Goal: Register for event/course

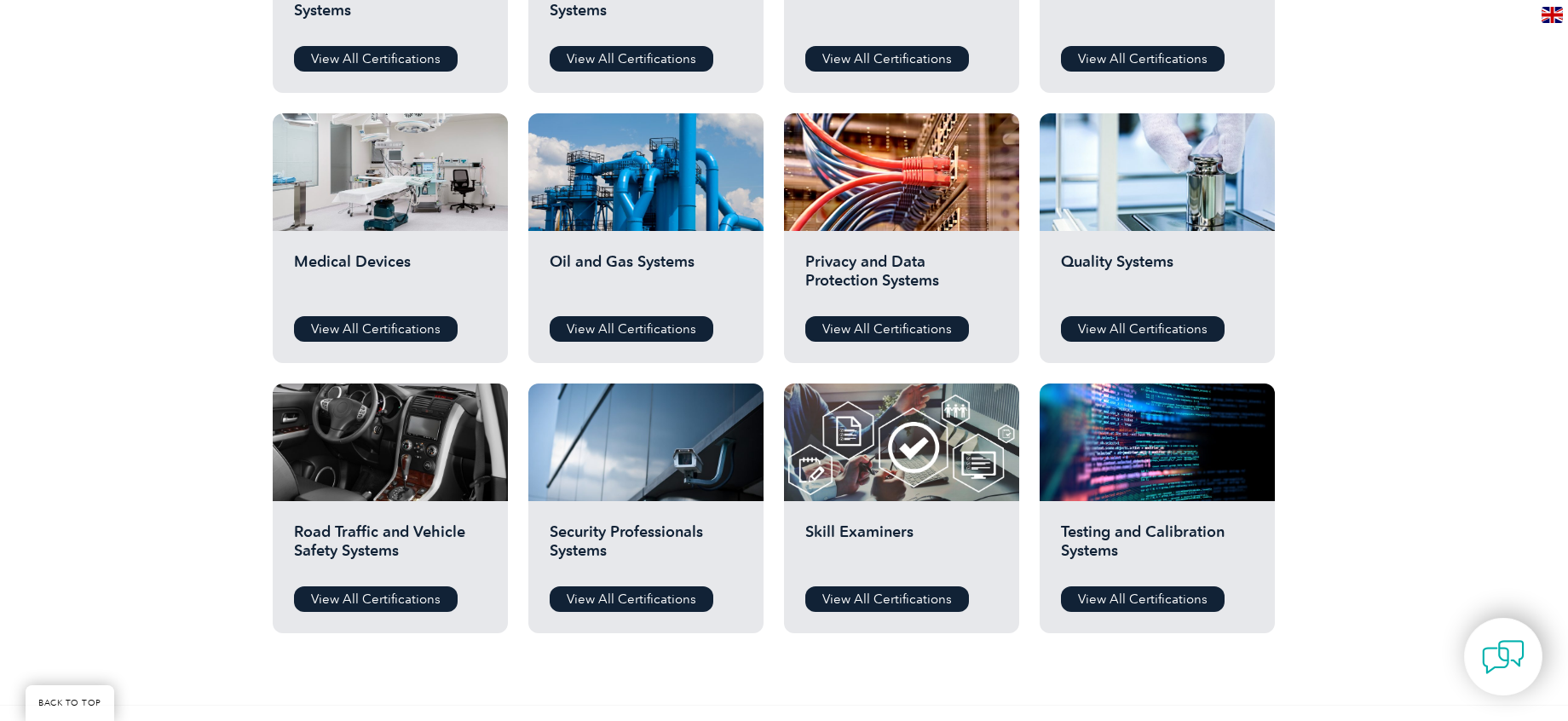
scroll to position [1091, 0]
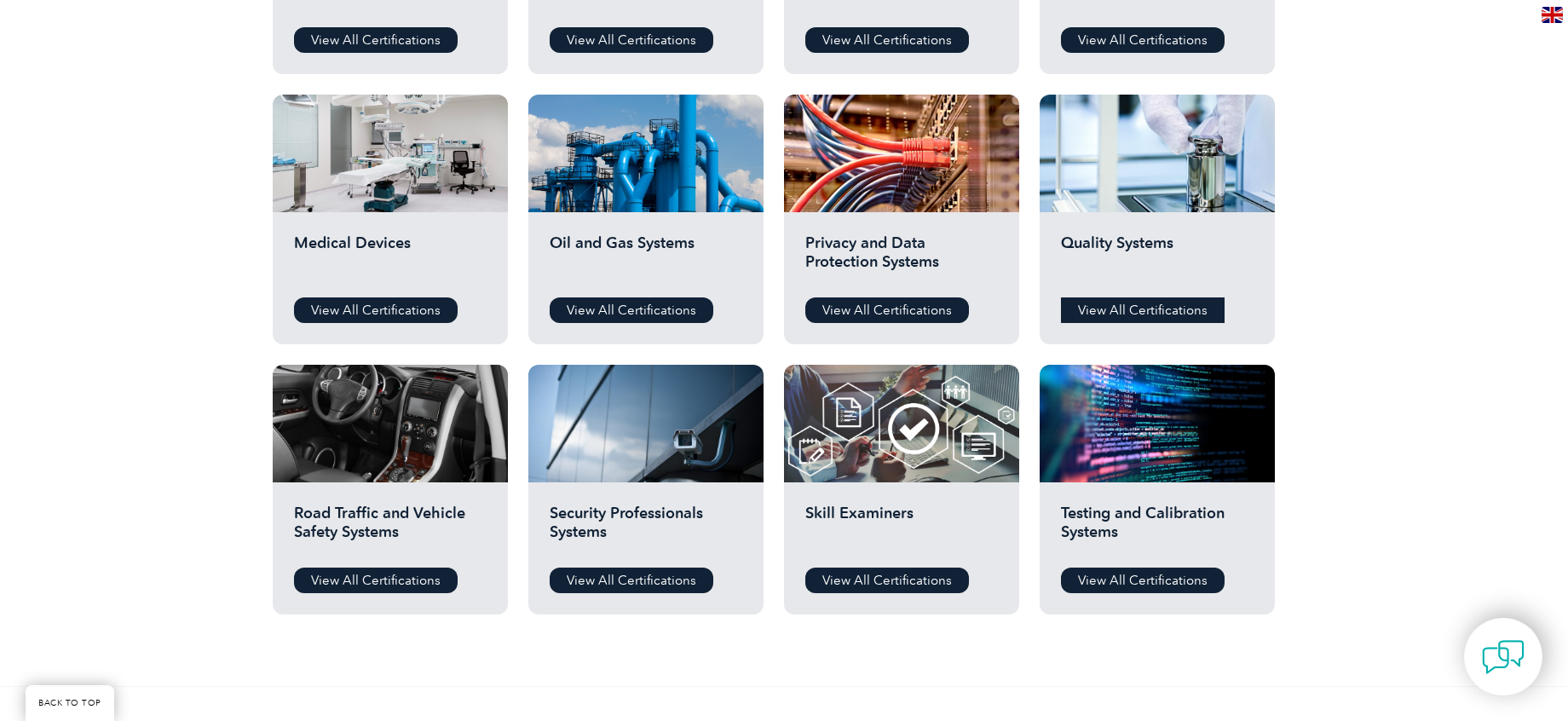
click at [1154, 312] on link "View All Certifications" at bounding box center [1143, 310] width 164 height 26
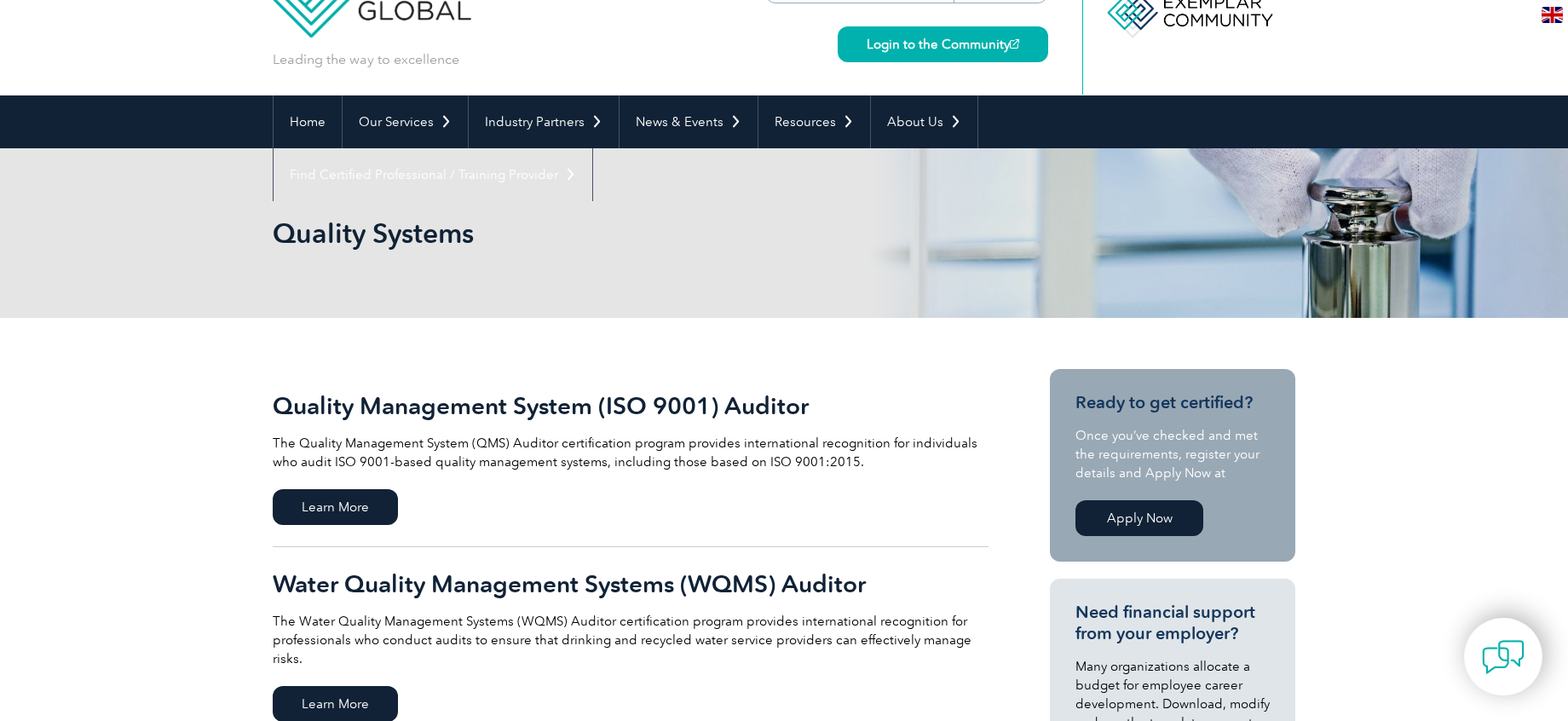
scroll to position [143, 0]
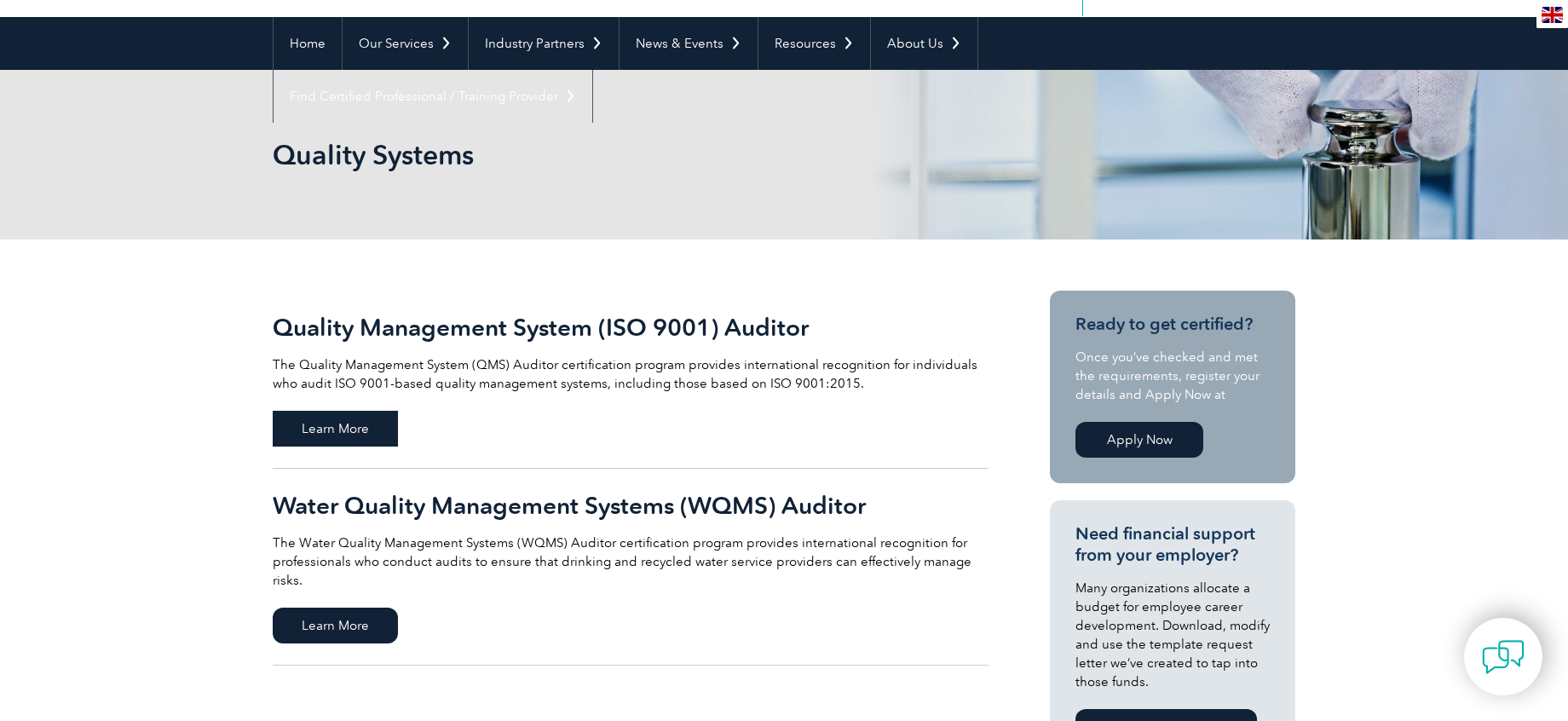
click at [320, 428] on span "Learn More" at bounding box center [335, 428] width 125 height 36
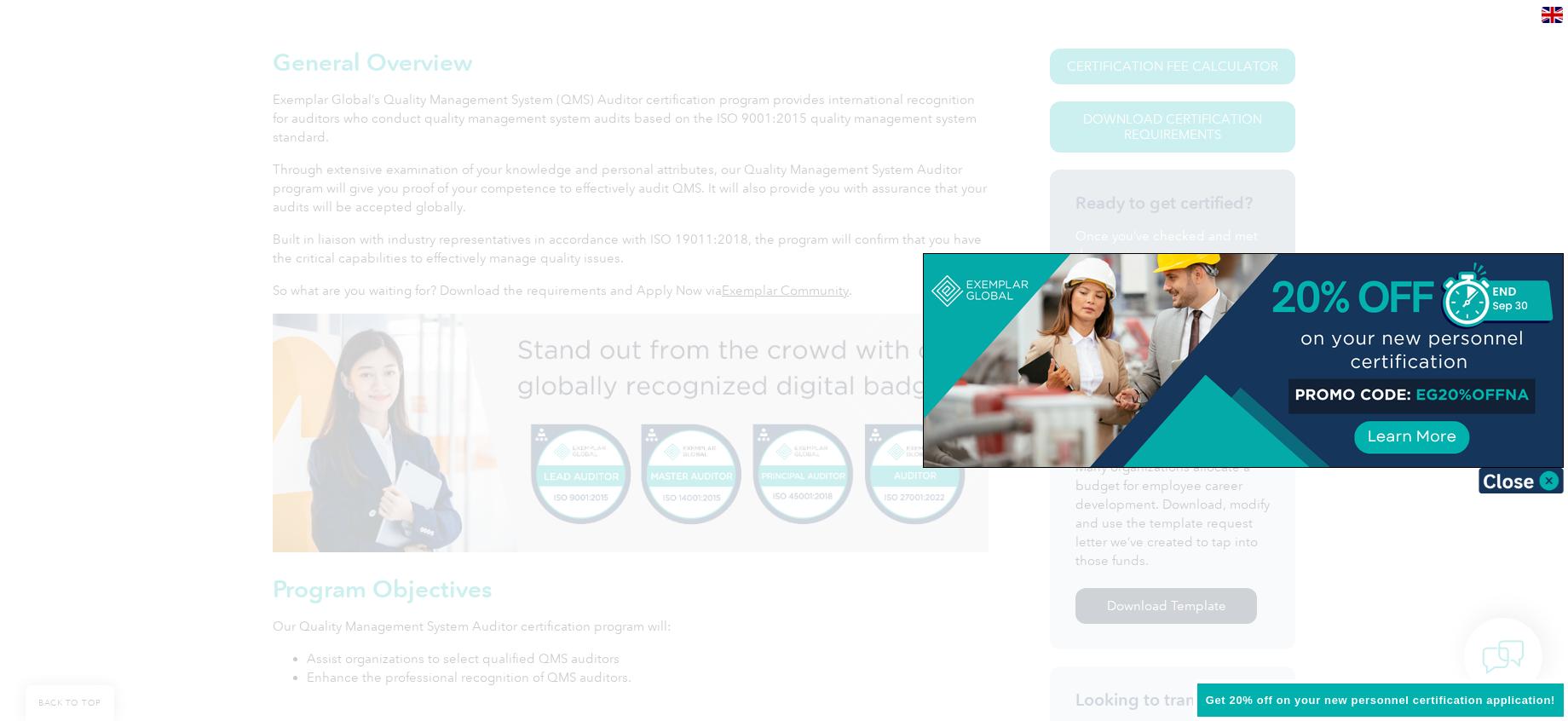
scroll to position [408, 0]
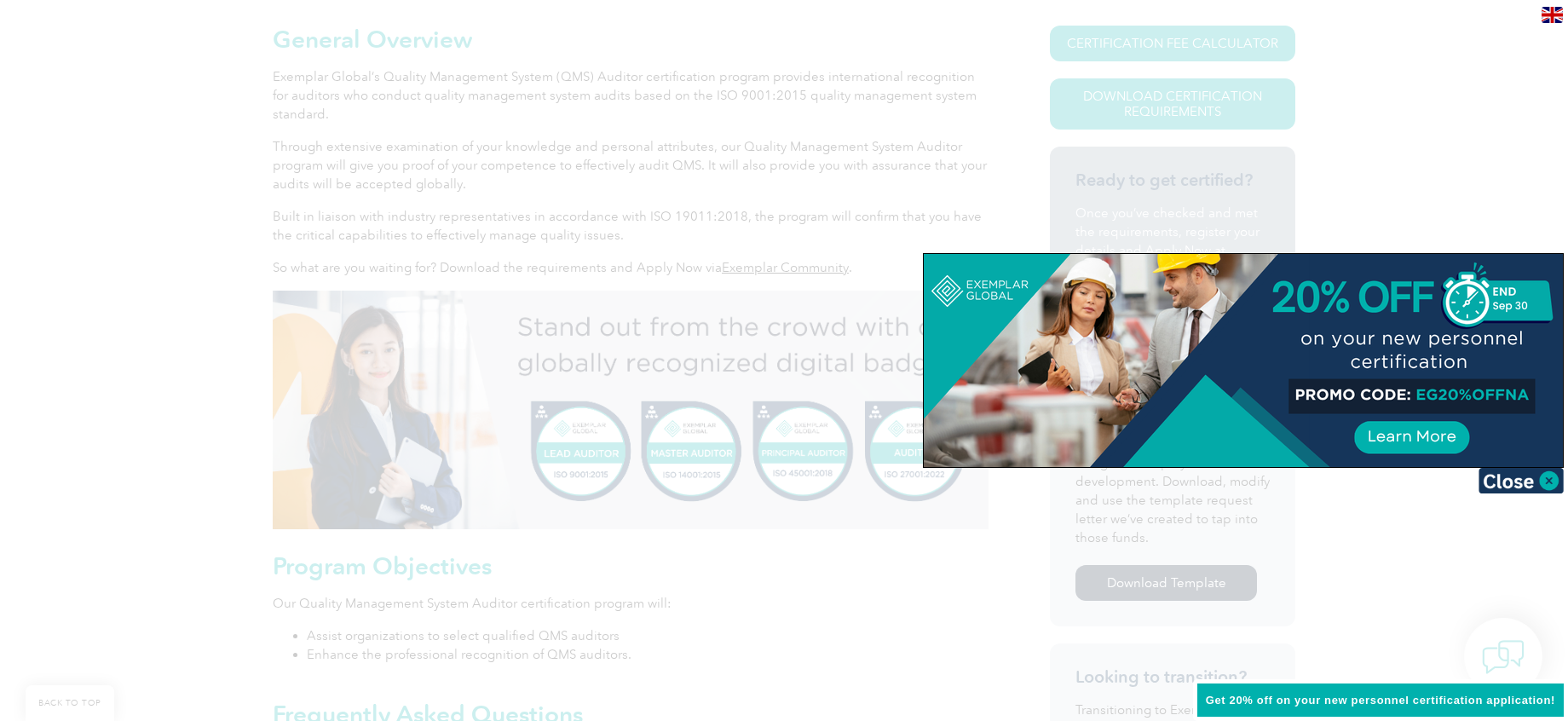
click at [1541, 478] on img at bounding box center [1521, 480] width 85 height 26
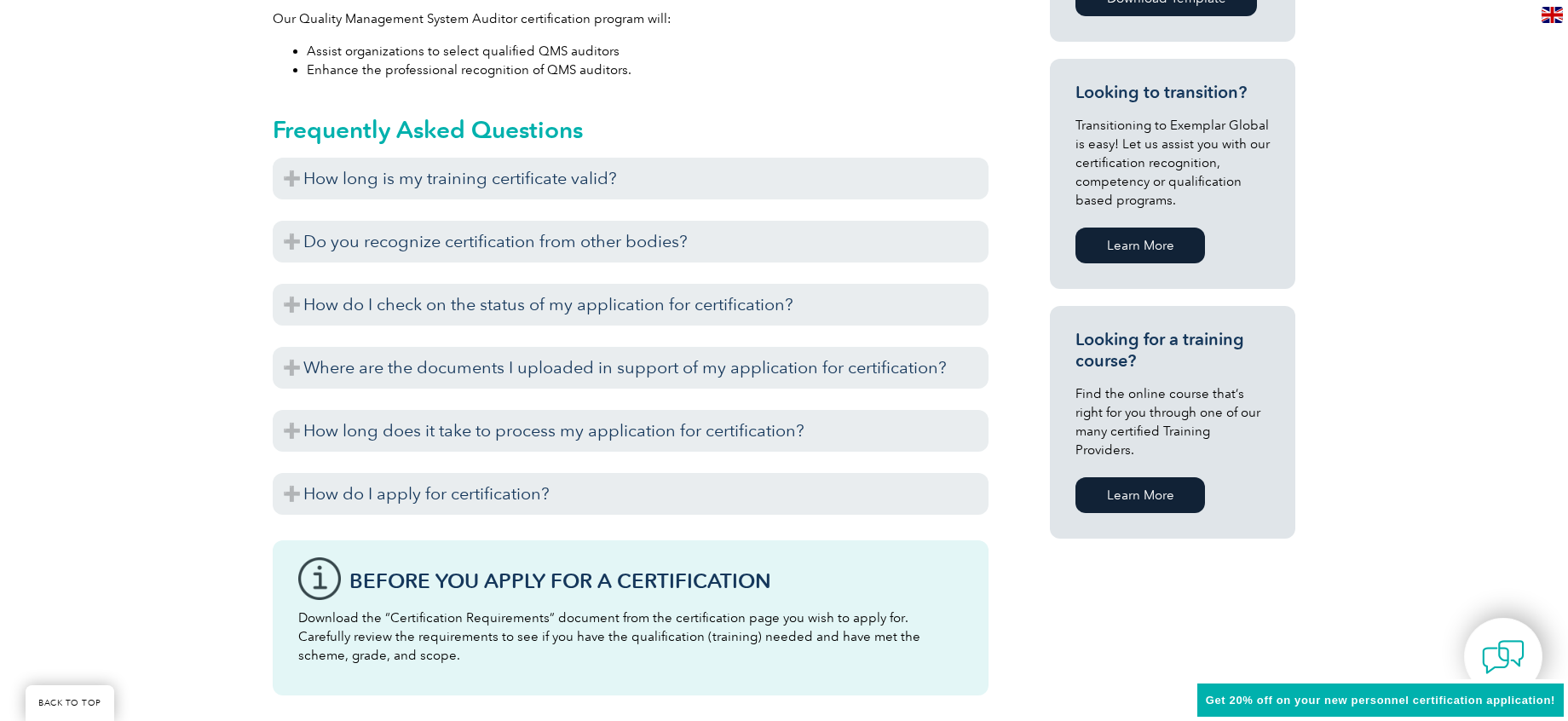
scroll to position [1106, 0]
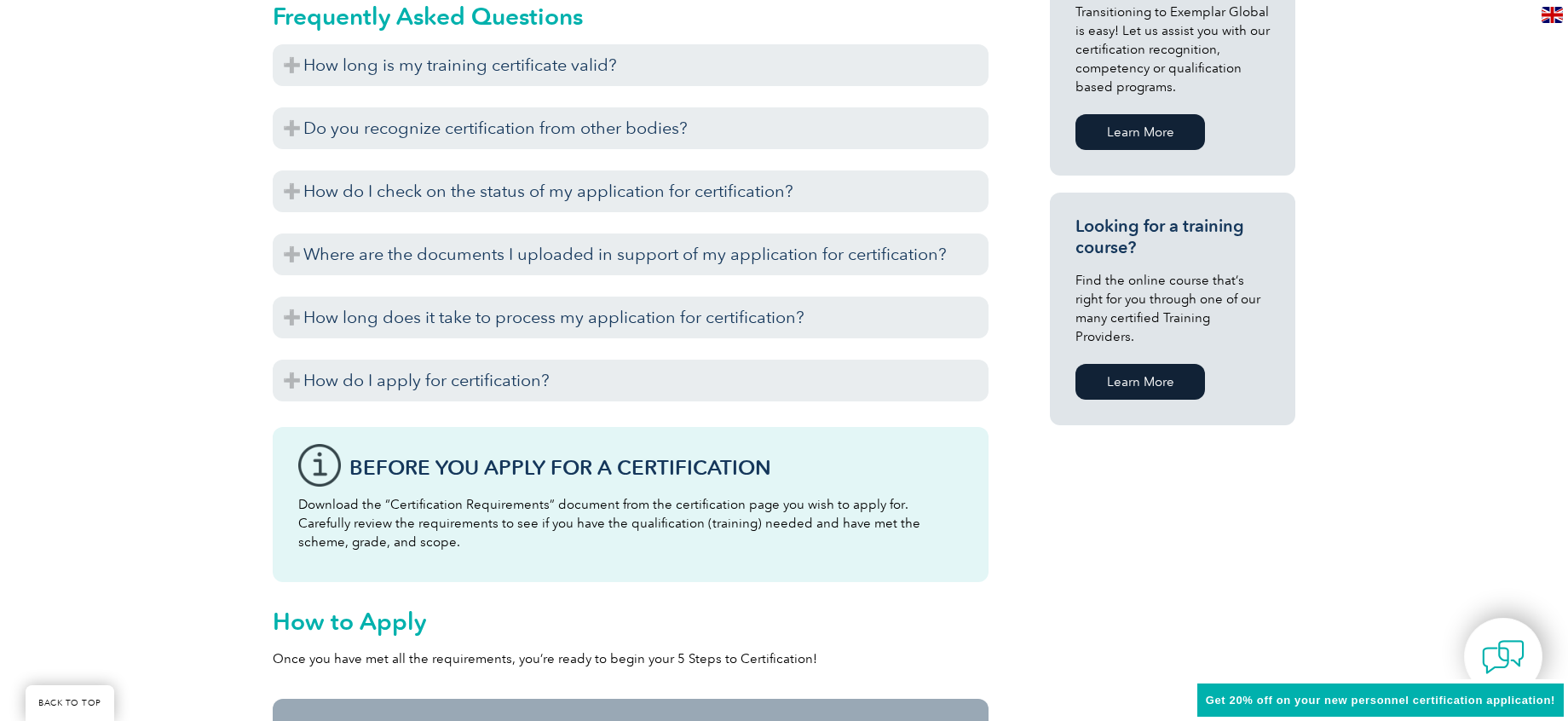
click at [1134, 364] on link "Learn More" at bounding box center [1140, 382] width 129 height 36
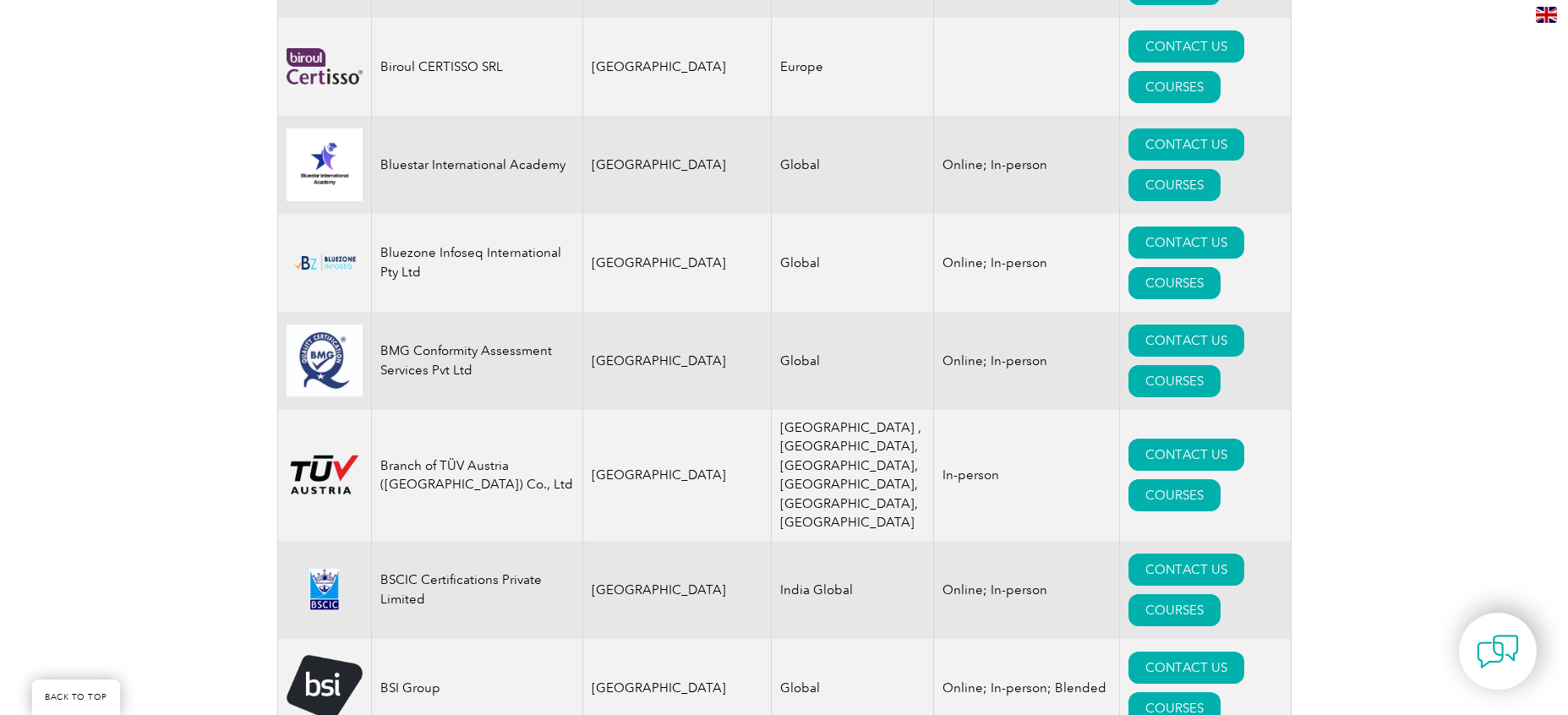
scroll to position [3744, 0]
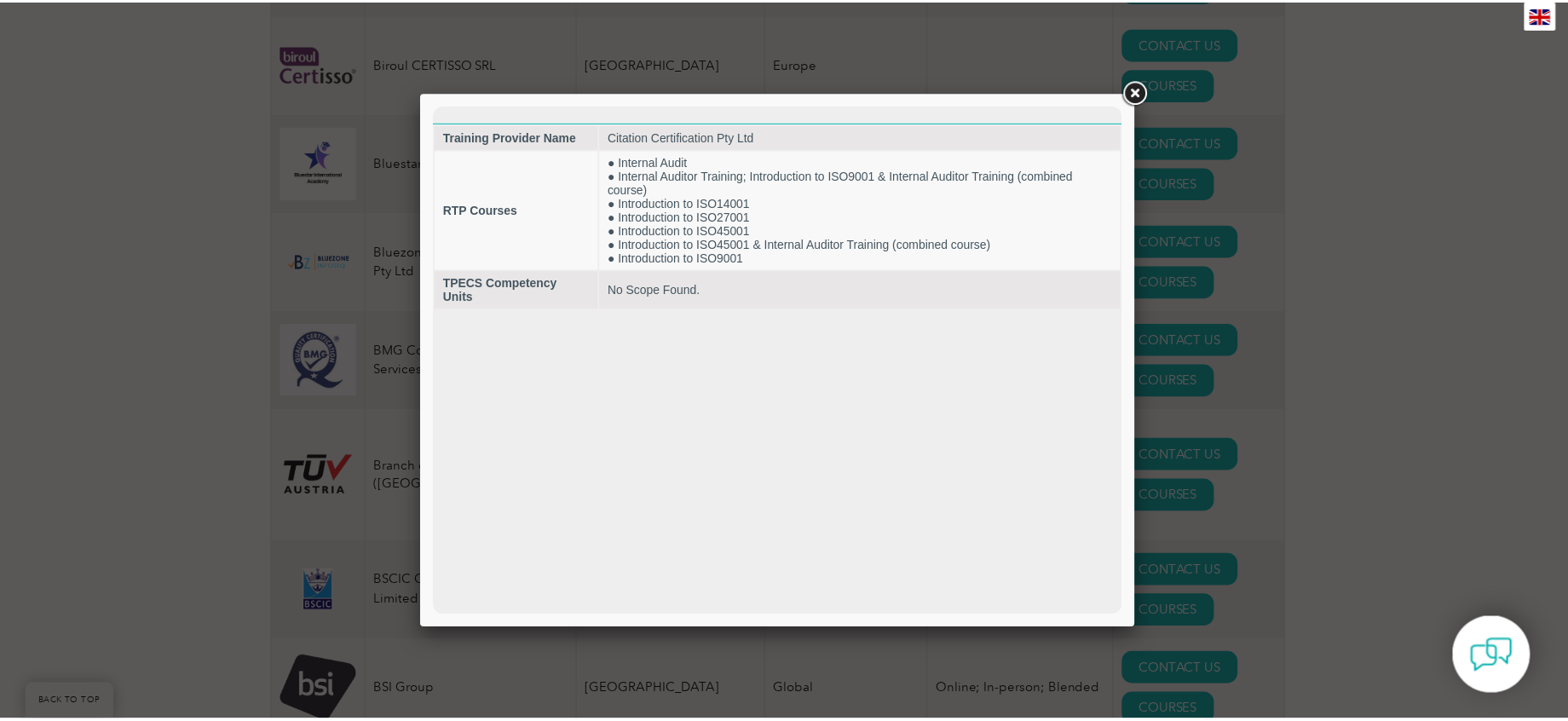
scroll to position [0, 0]
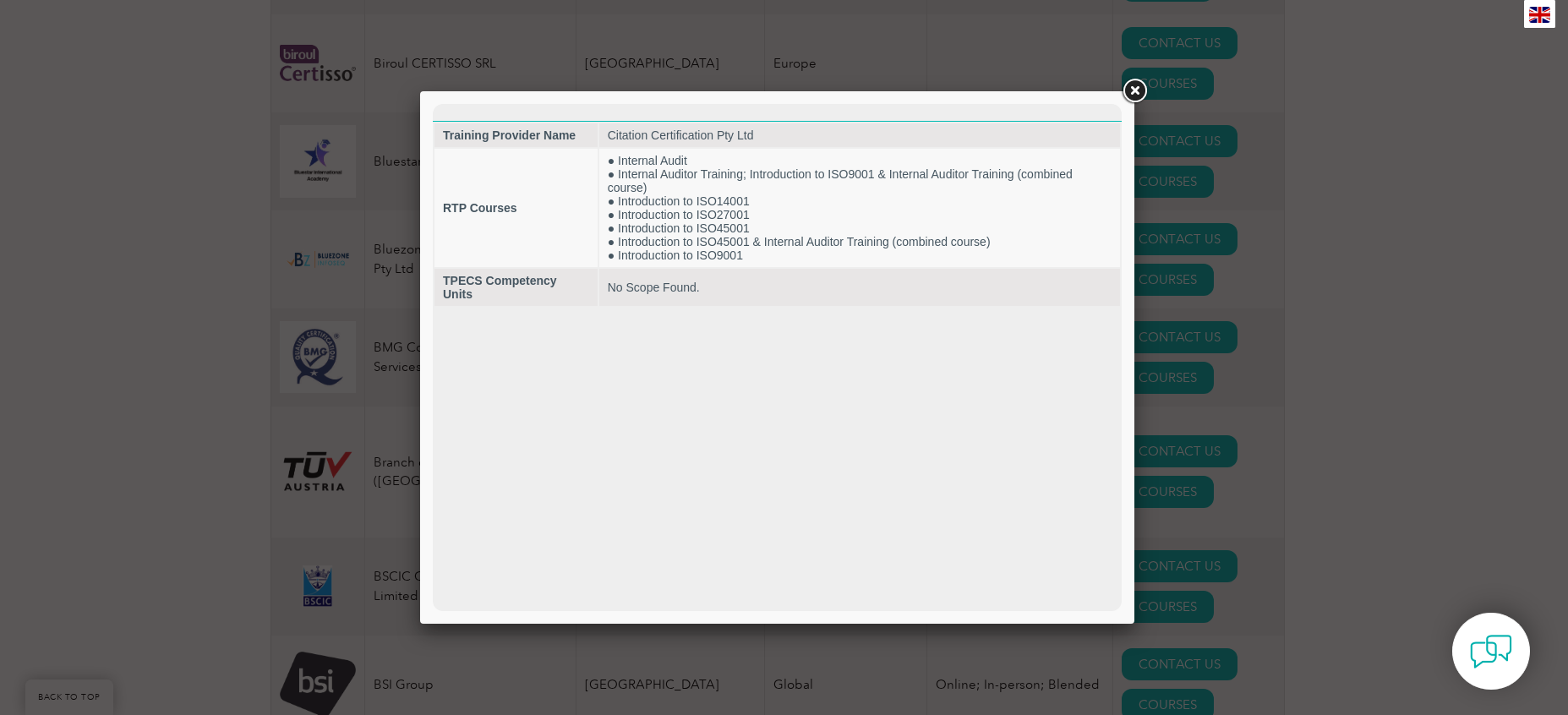
click at [1138, 87] on link at bounding box center [1133, 91] width 30 height 30
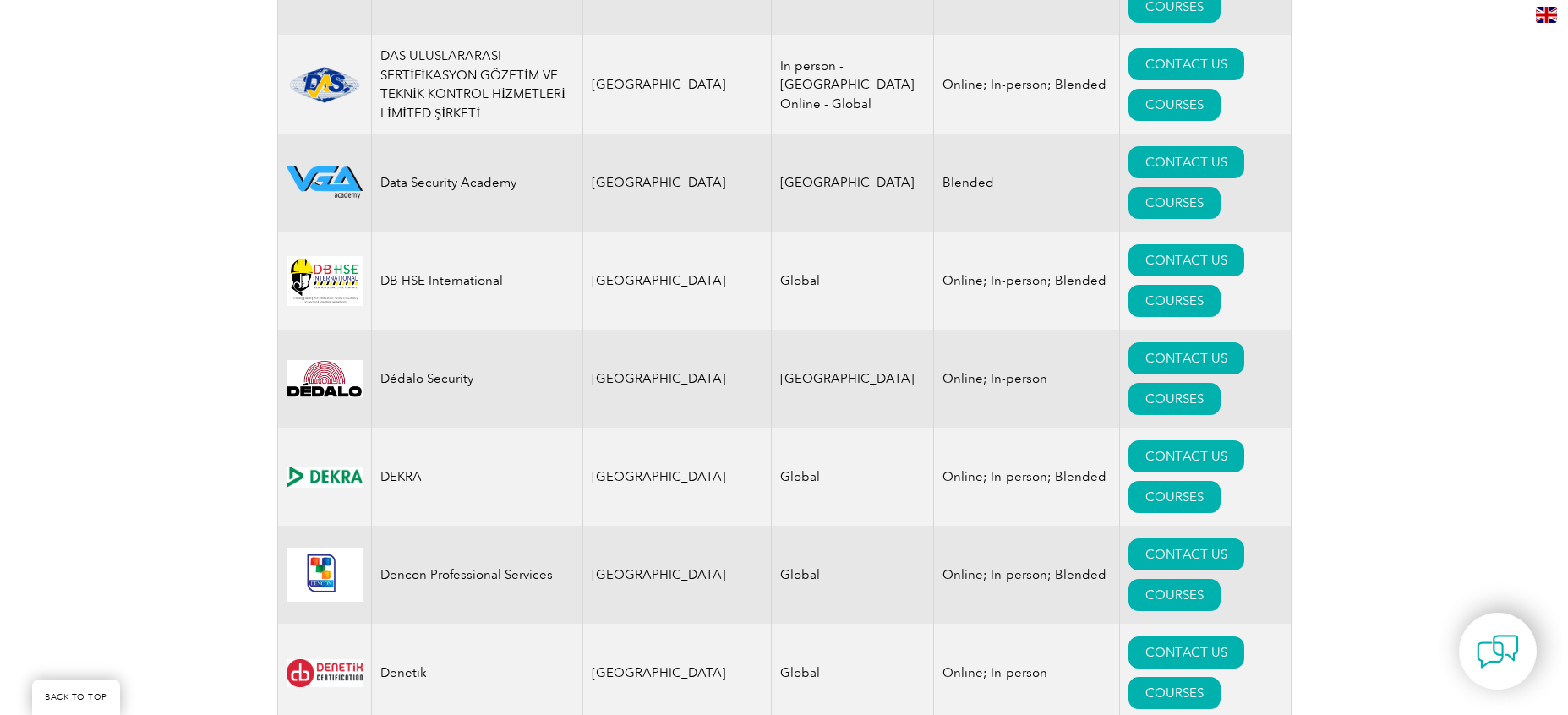
scroll to position [7023, 0]
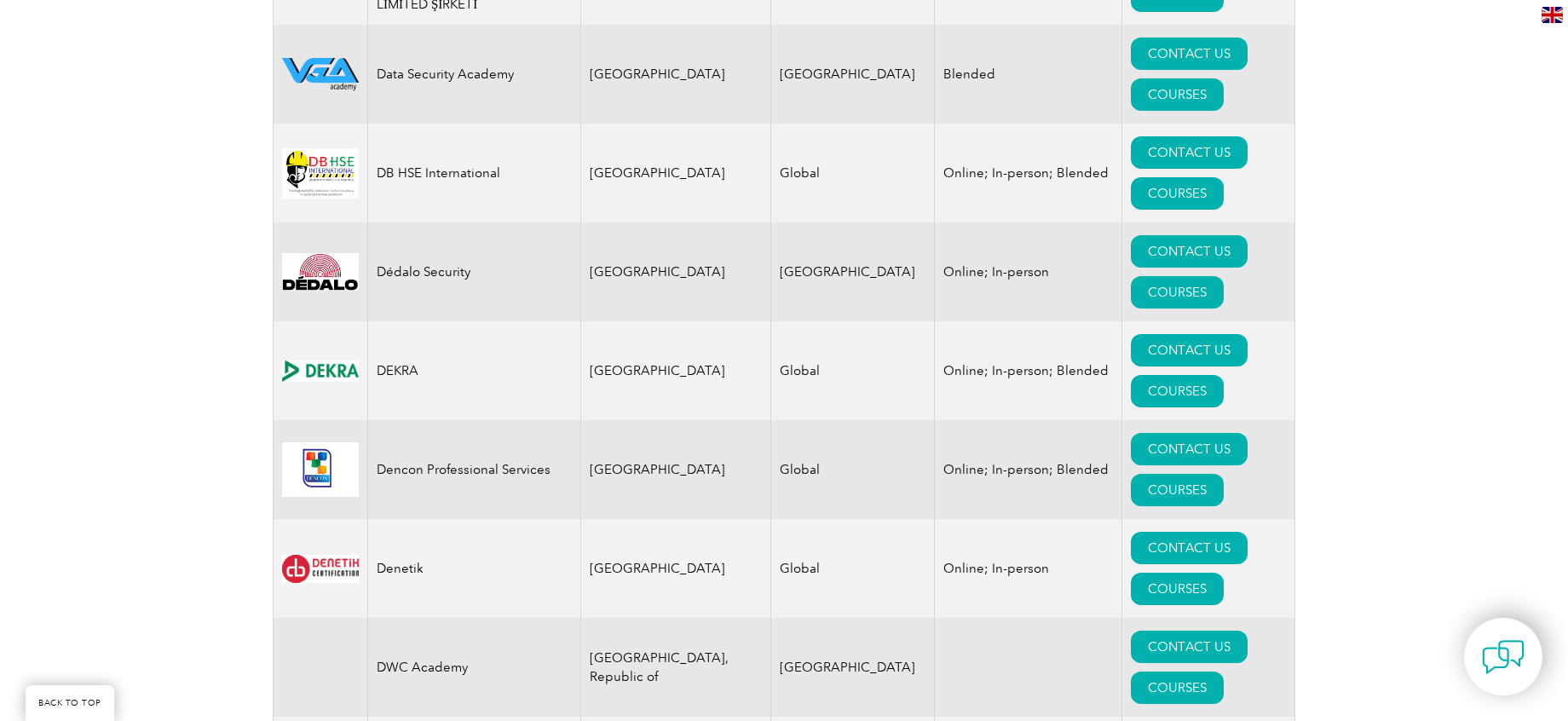
drag, startPoint x: 1285, startPoint y: 346, endPoint x: 1253, endPoint y: 353, distance: 32.8
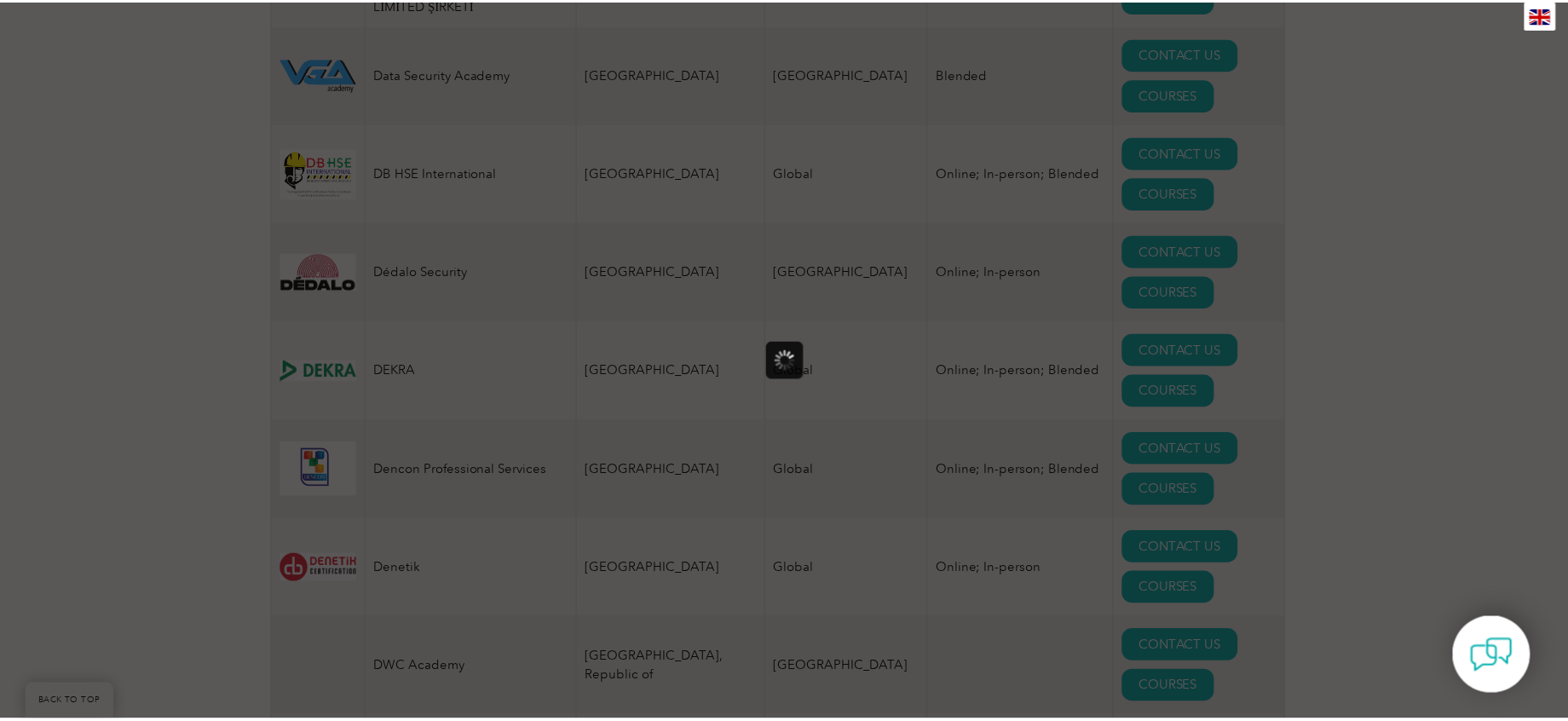
scroll to position [0, 0]
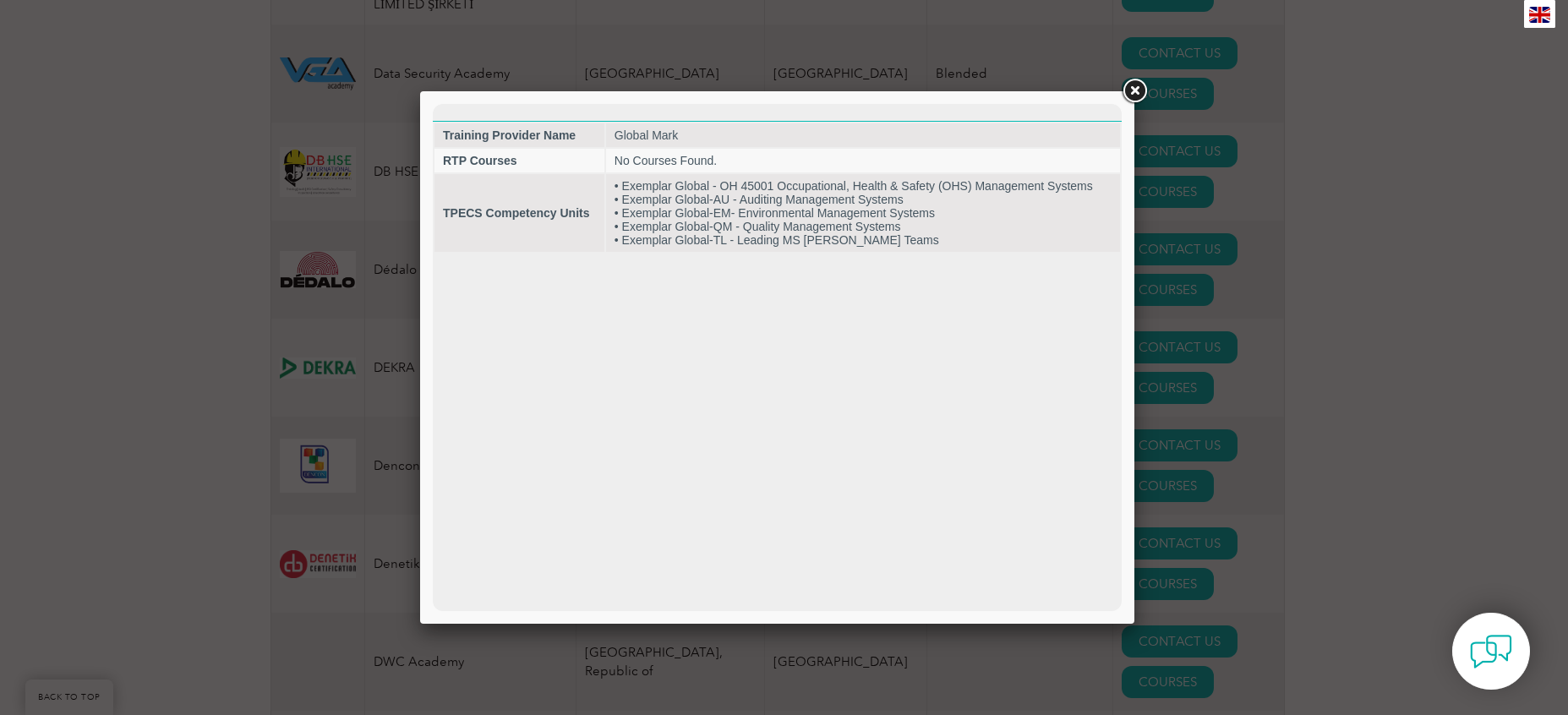
click at [1136, 87] on link at bounding box center [1133, 91] width 30 height 30
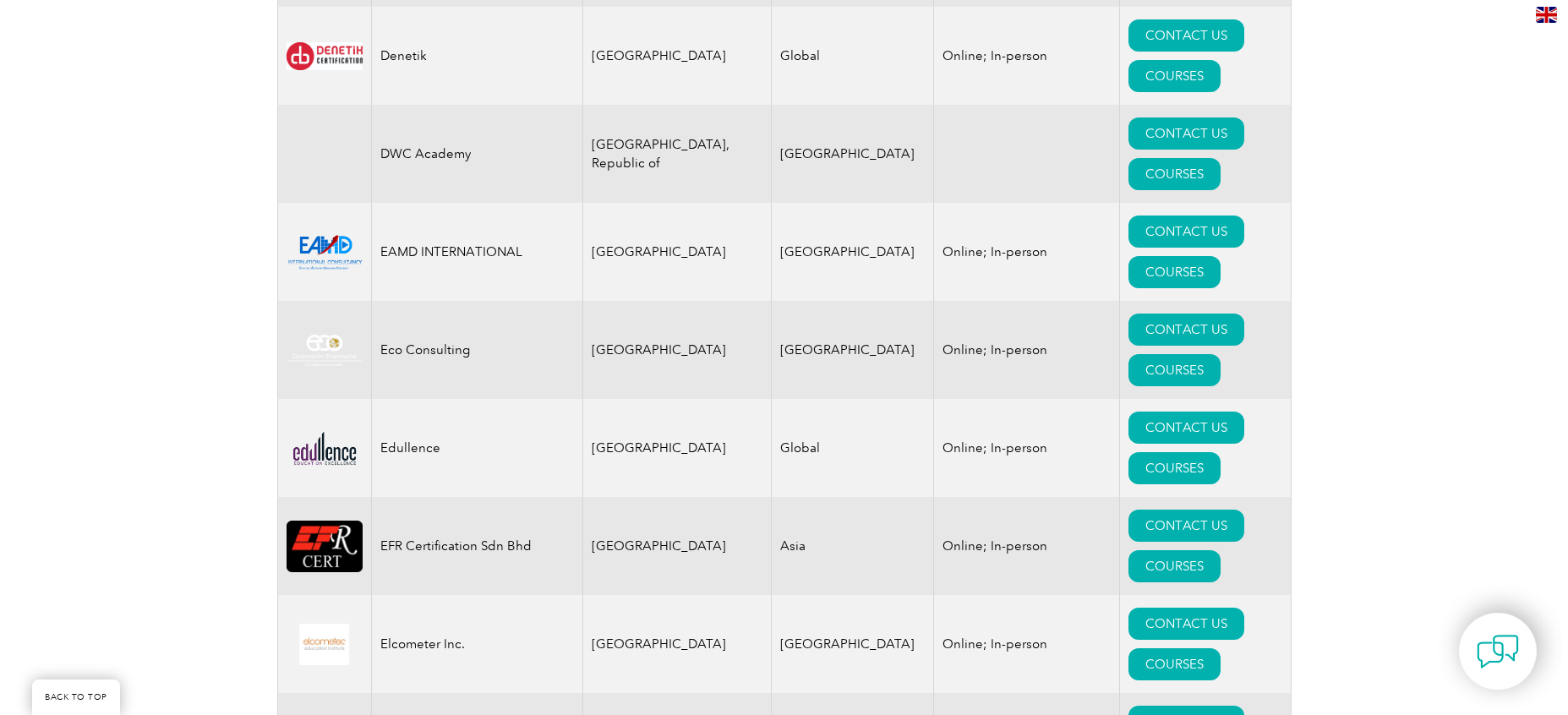
scroll to position [7582, 0]
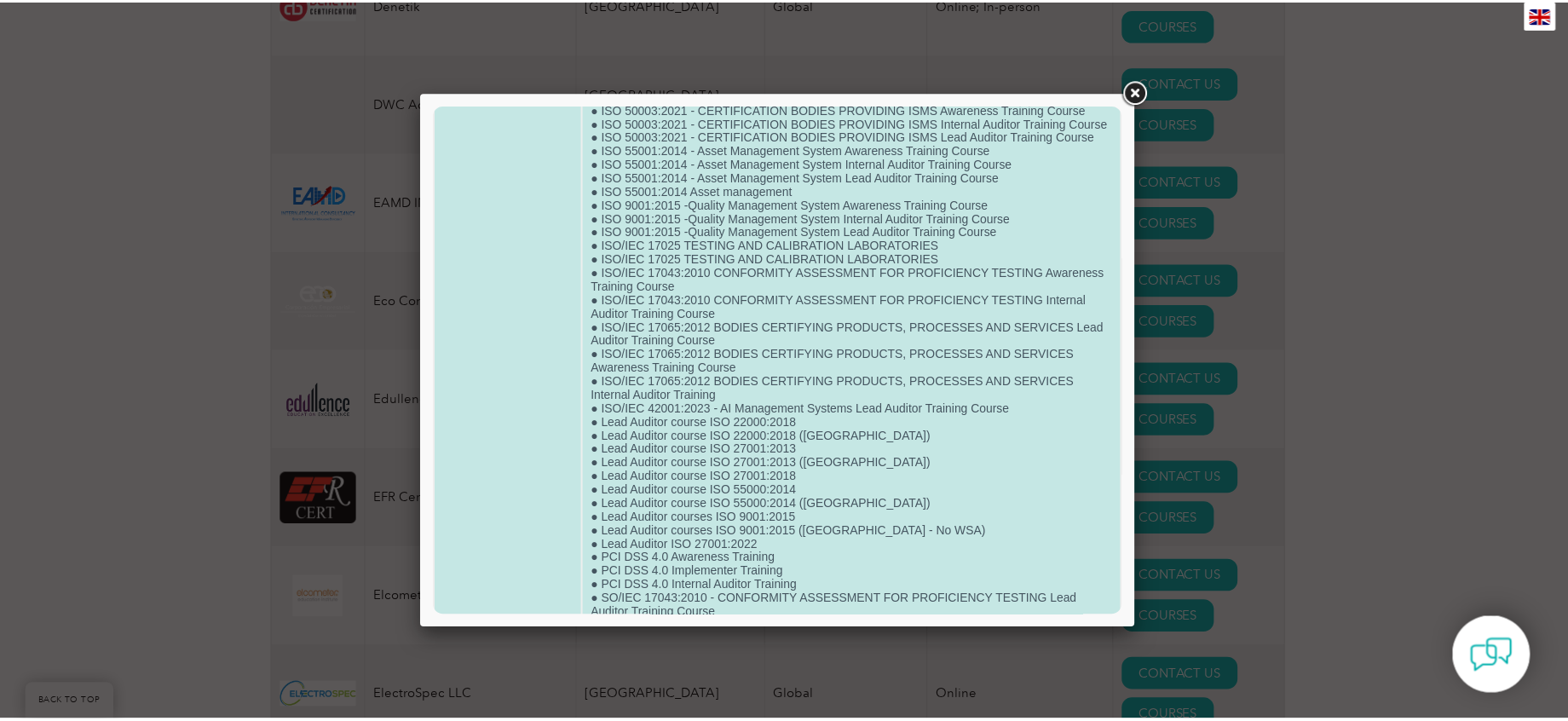
scroll to position [2178, 0]
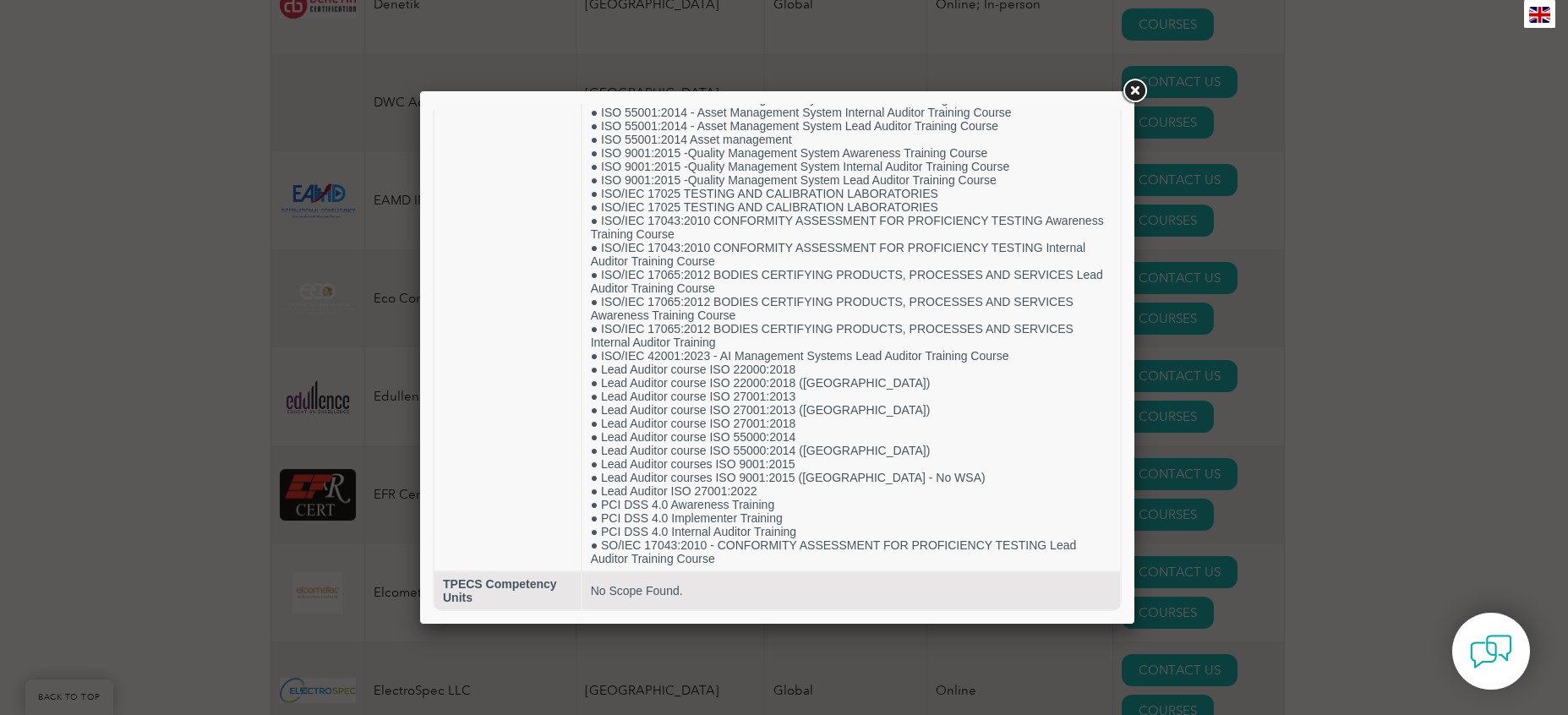
click at [1136, 90] on link at bounding box center [1133, 91] width 30 height 30
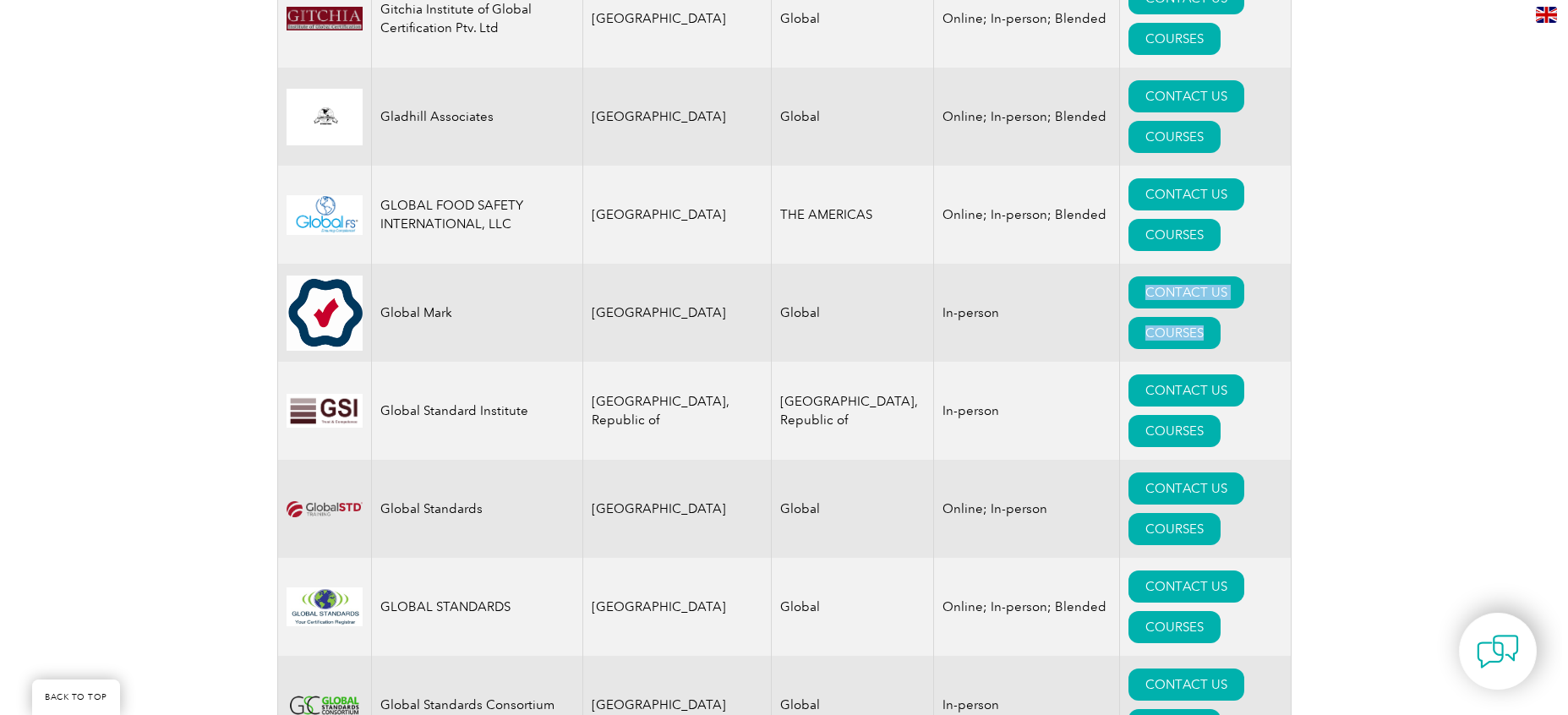
scroll to position [9938, 0]
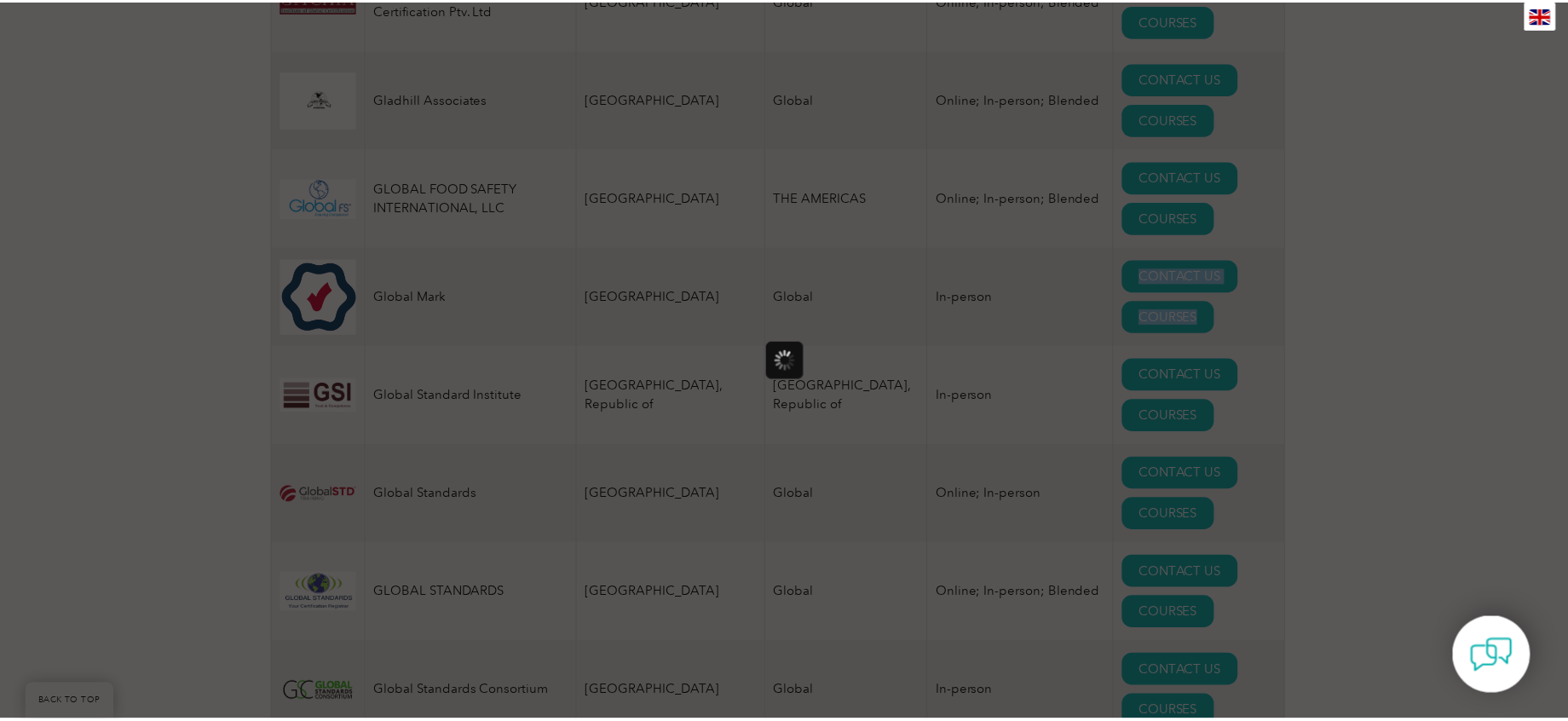
scroll to position [0, 0]
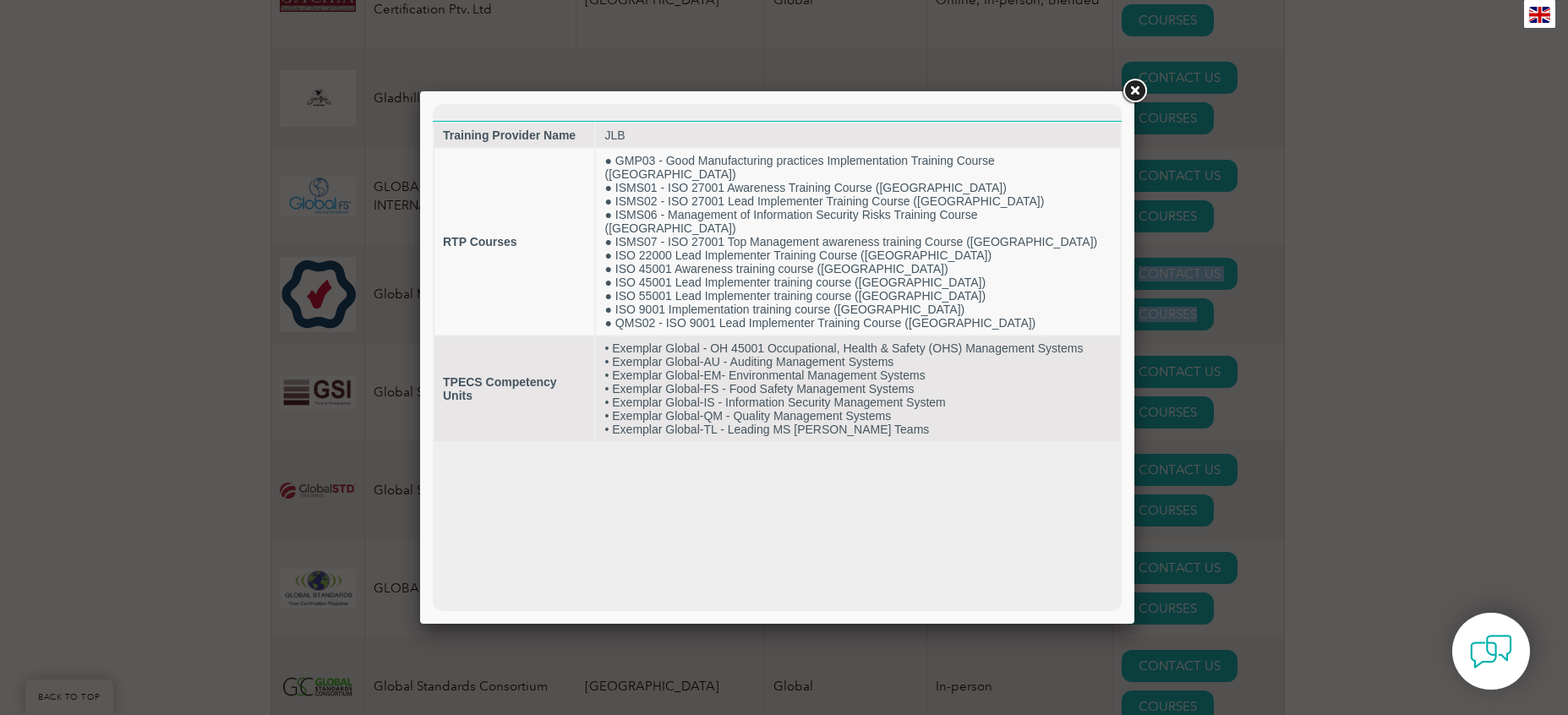
click at [1140, 94] on link at bounding box center [1133, 91] width 30 height 30
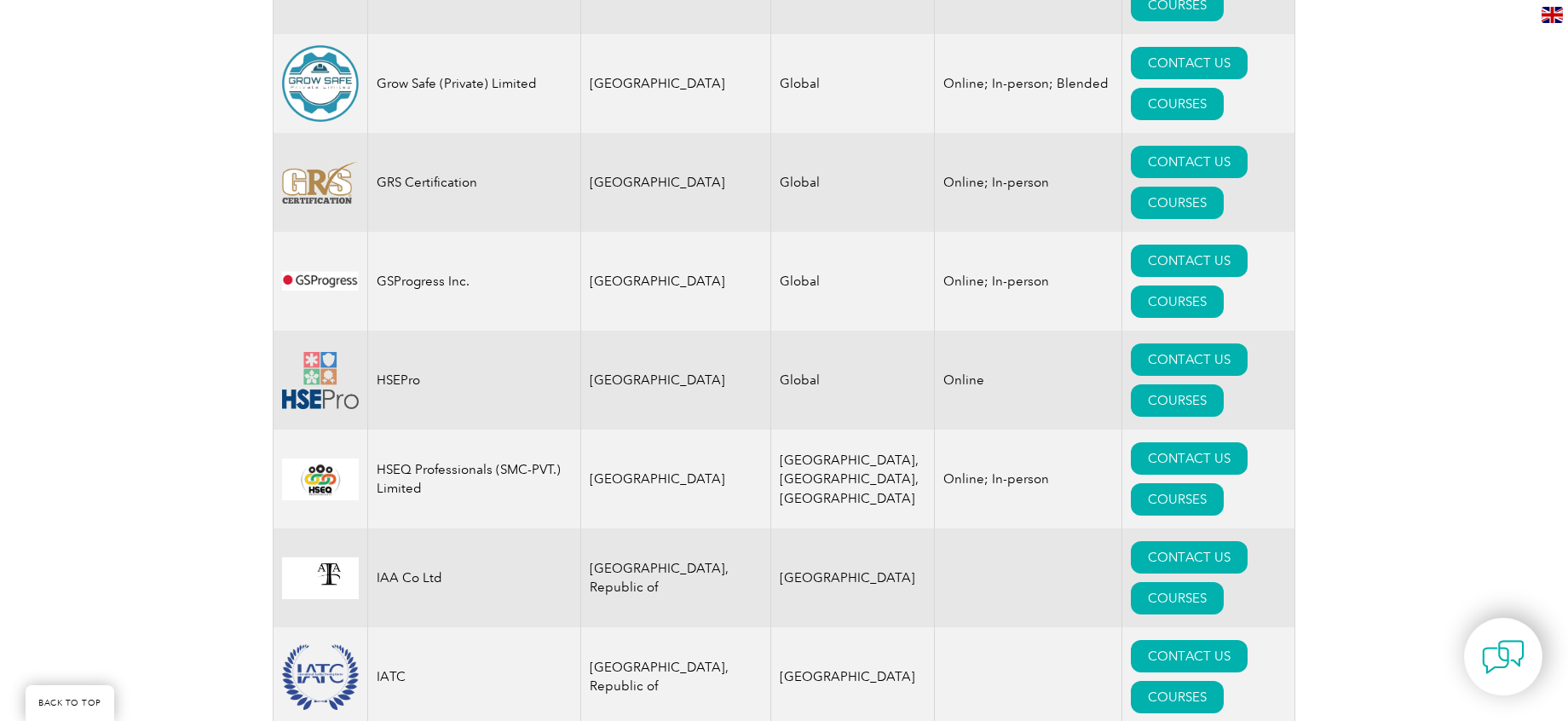
scroll to position [10997, 0]
